Goal: Task Accomplishment & Management: Use online tool/utility

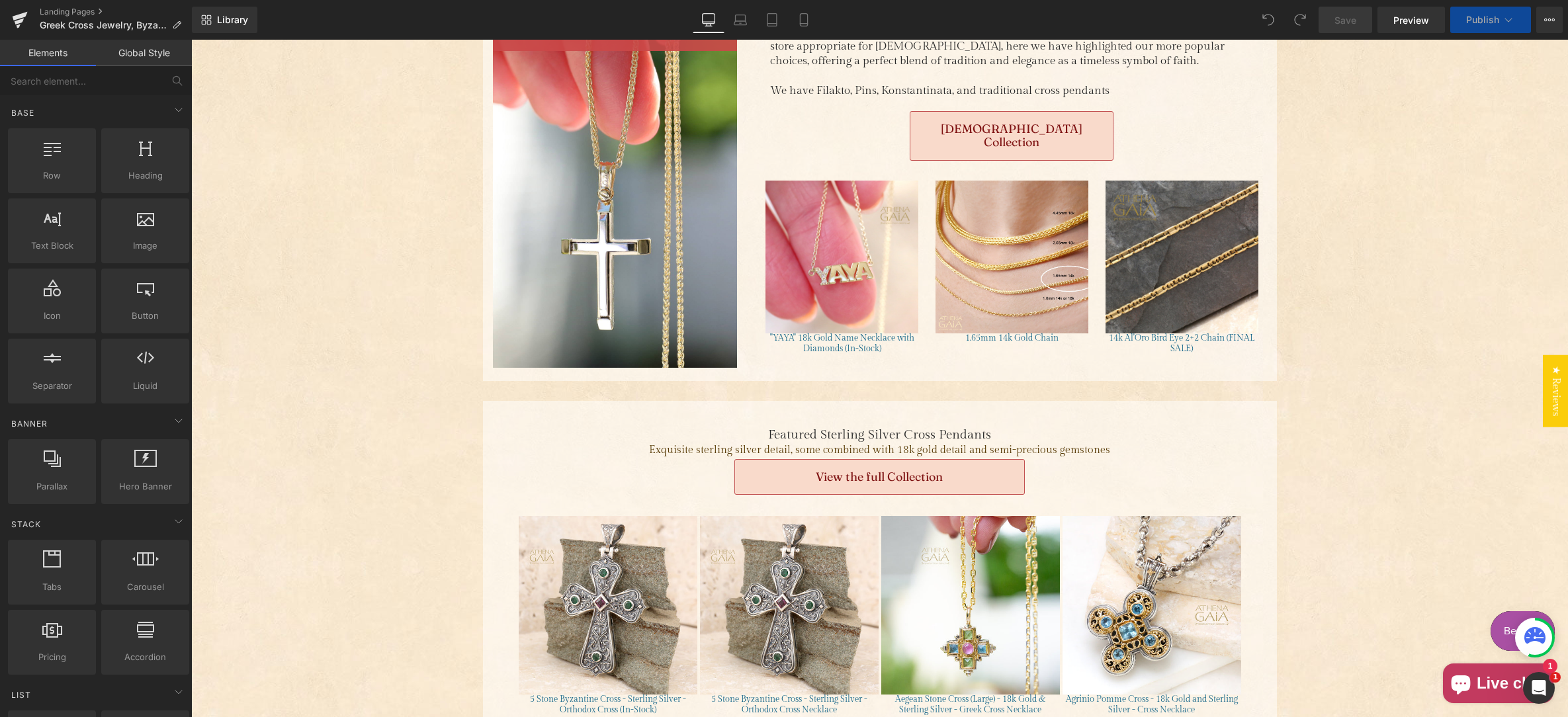
scroll to position [1838, 0]
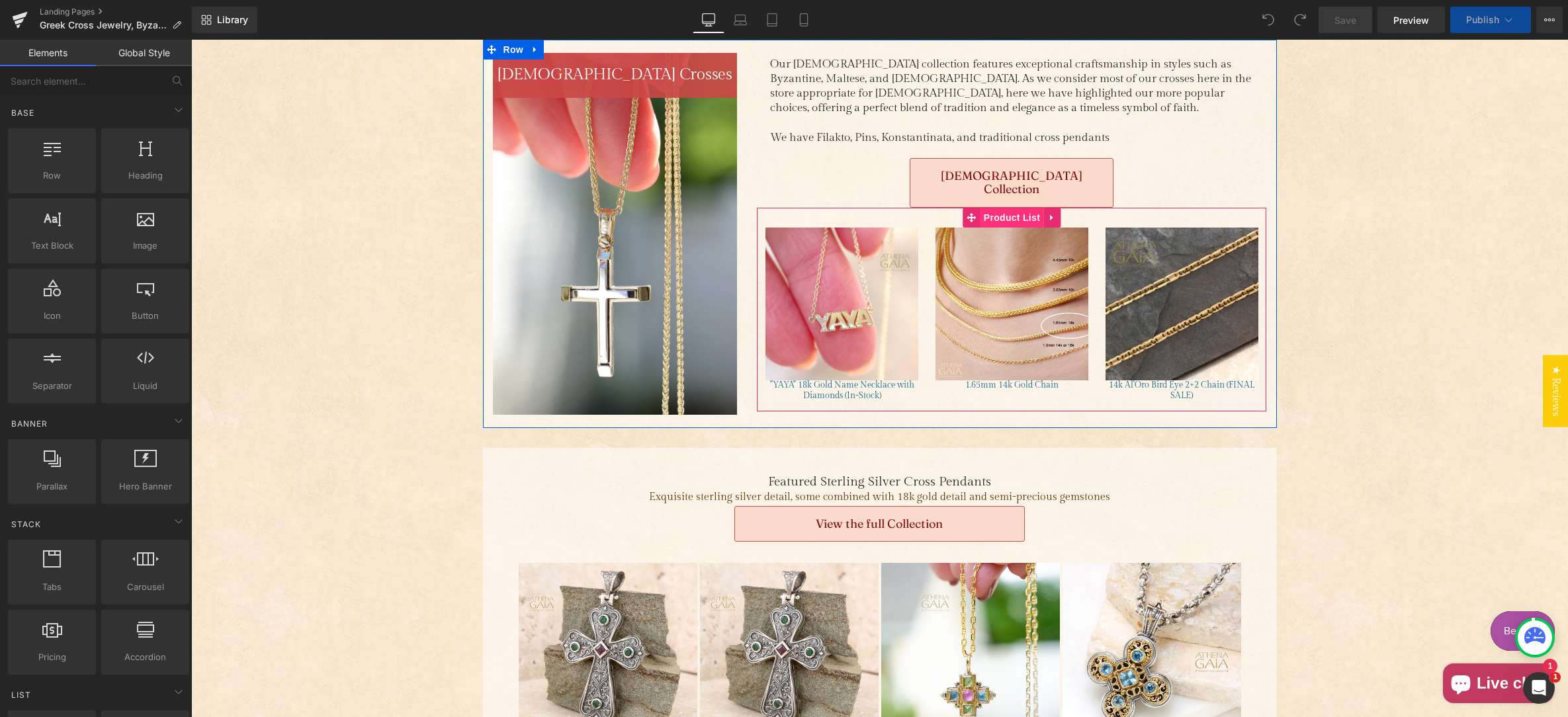
click at [1009, 208] on span "Product List" at bounding box center [1011, 217] width 63 height 20
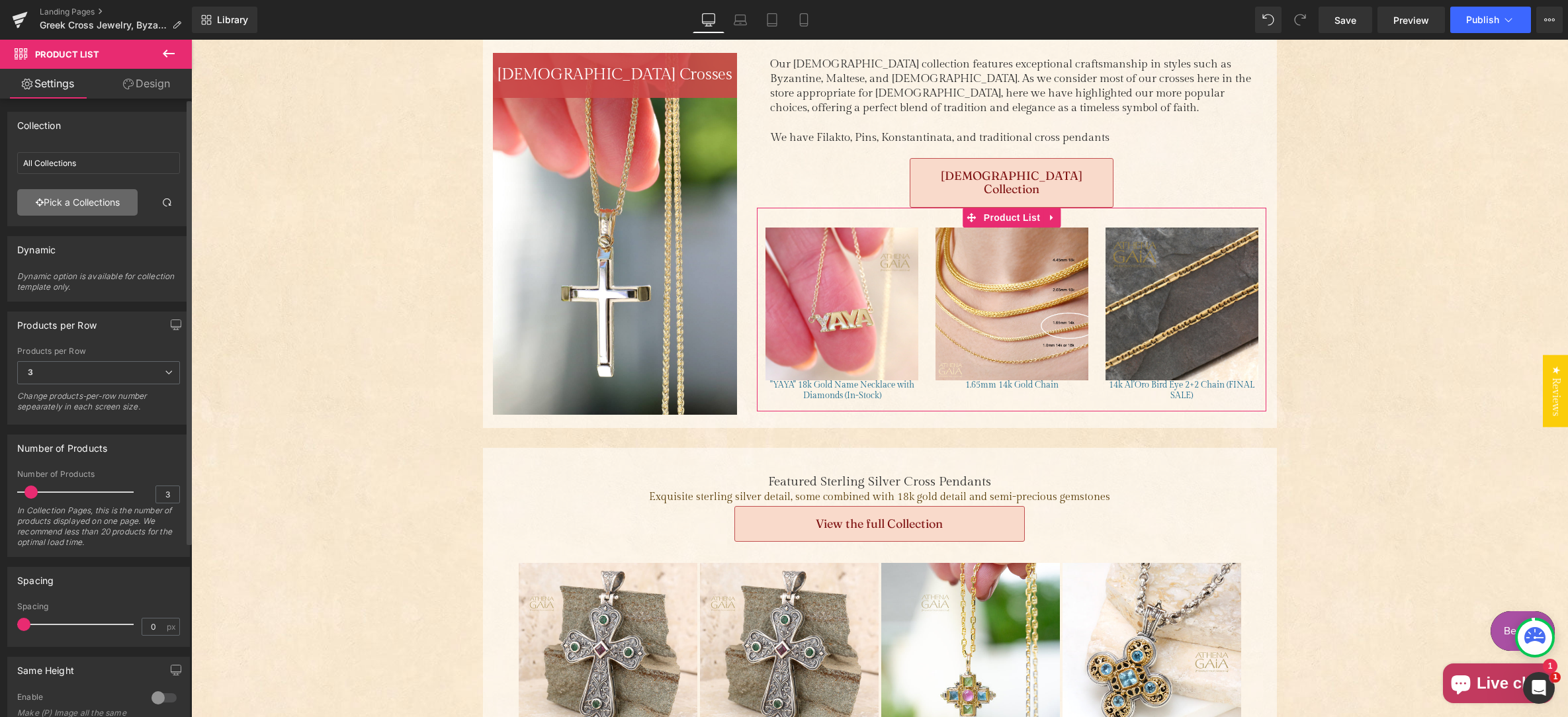
click at [64, 206] on link "Pick a Collections" at bounding box center [77, 202] width 120 height 27
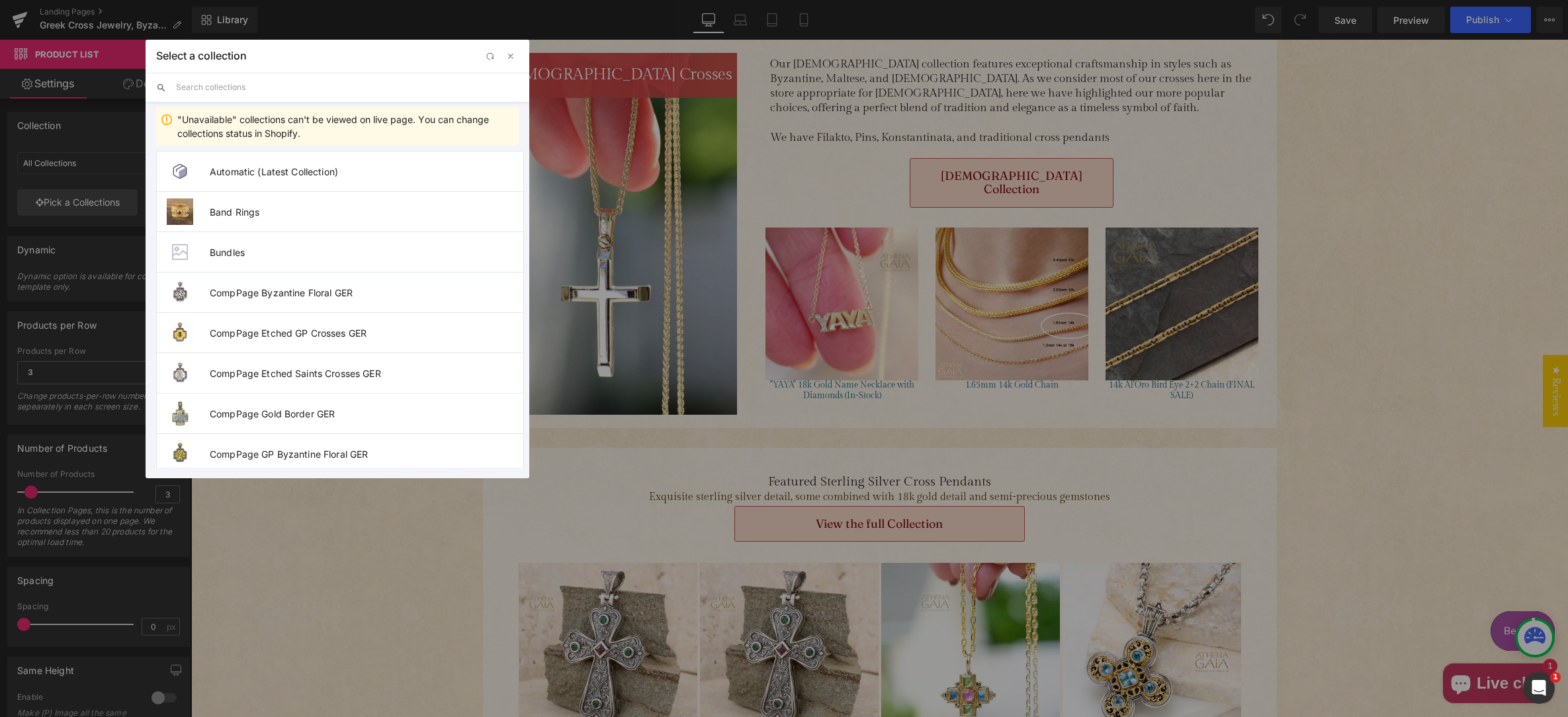
click at [221, 82] on input "text" at bounding box center [347, 87] width 342 height 29
paste input "[DEMOGRAPHIC_DATA] Crosses"
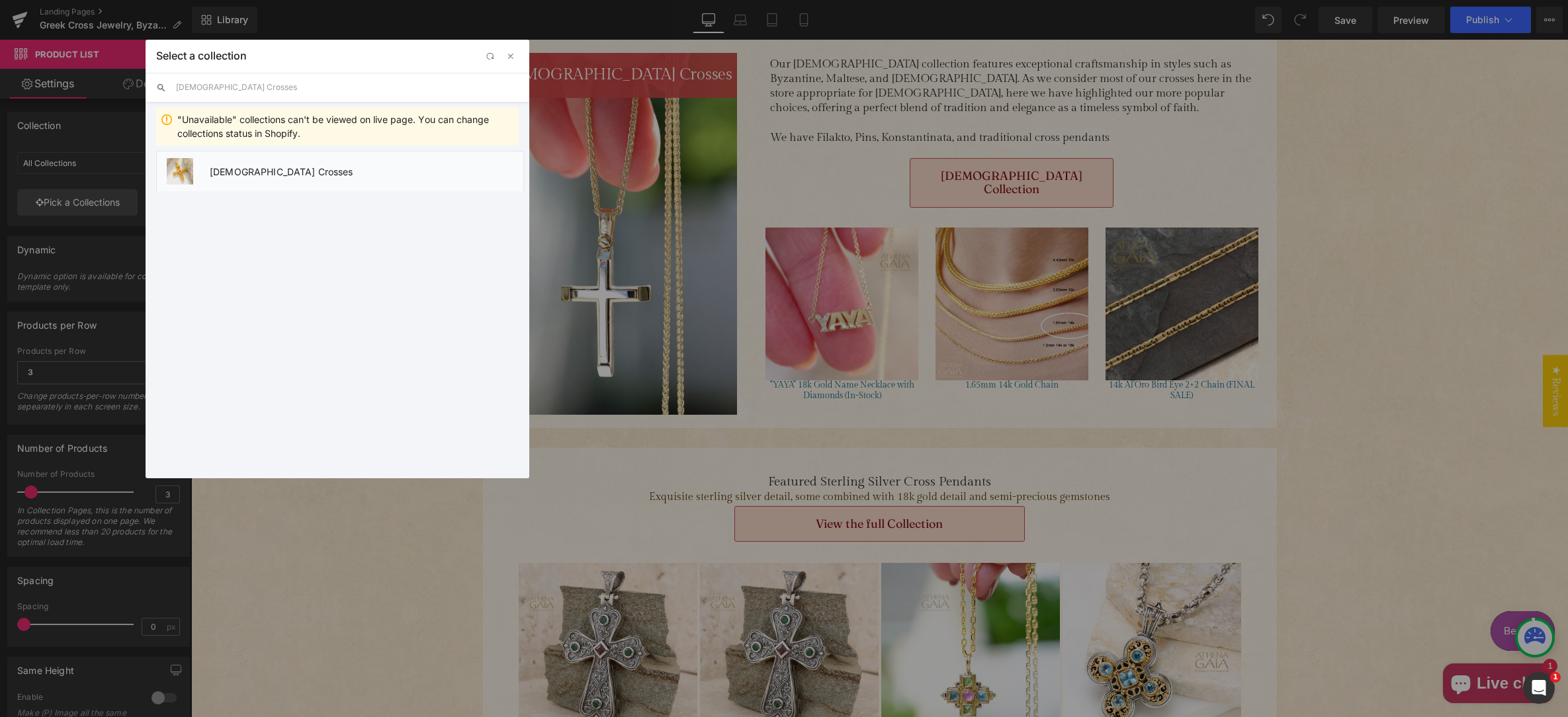
type input "[DEMOGRAPHIC_DATA] Crosses"
click at [256, 172] on span "[DEMOGRAPHIC_DATA] Crosses" at bounding box center [366, 172] width 314 height 11
type input "[DEMOGRAPHIC_DATA] Crosses"
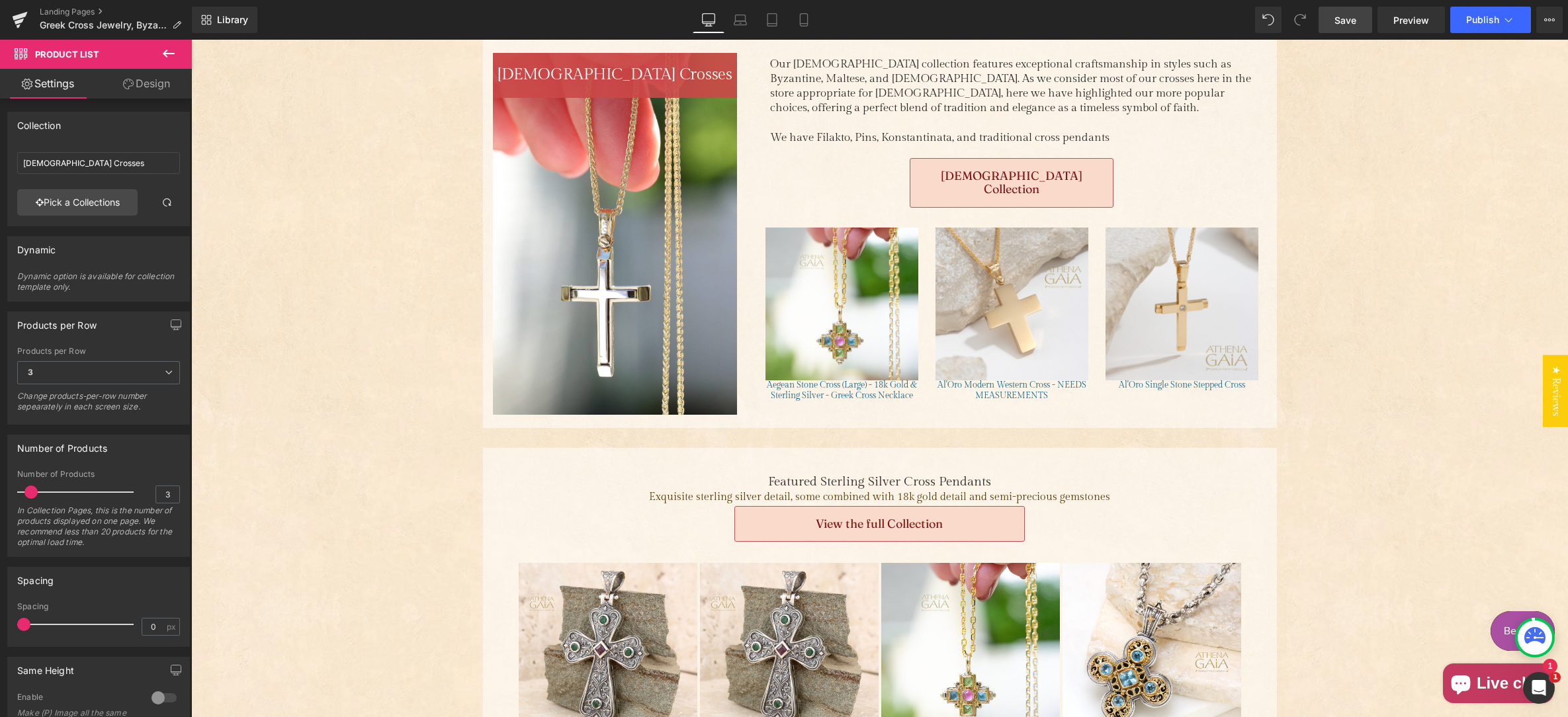
click at [1346, 21] on span "Save" at bounding box center [1344, 20] width 21 height 14
click at [1479, 20] on span "Publish" at bounding box center [1482, 20] width 33 height 10
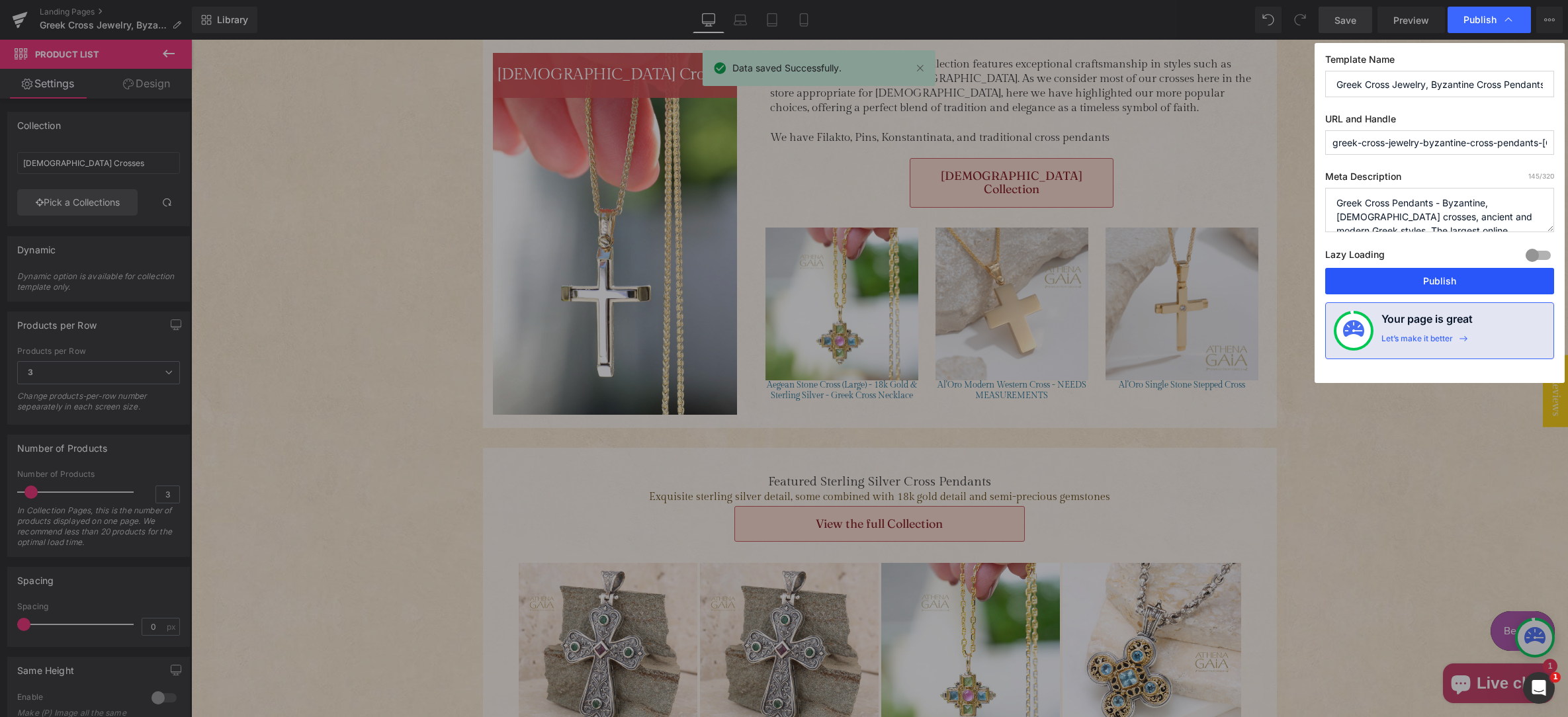
click at [1443, 280] on button "Publish" at bounding box center [1439, 280] width 229 height 27
